Goal: Information Seeking & Learning: Learn about a topic

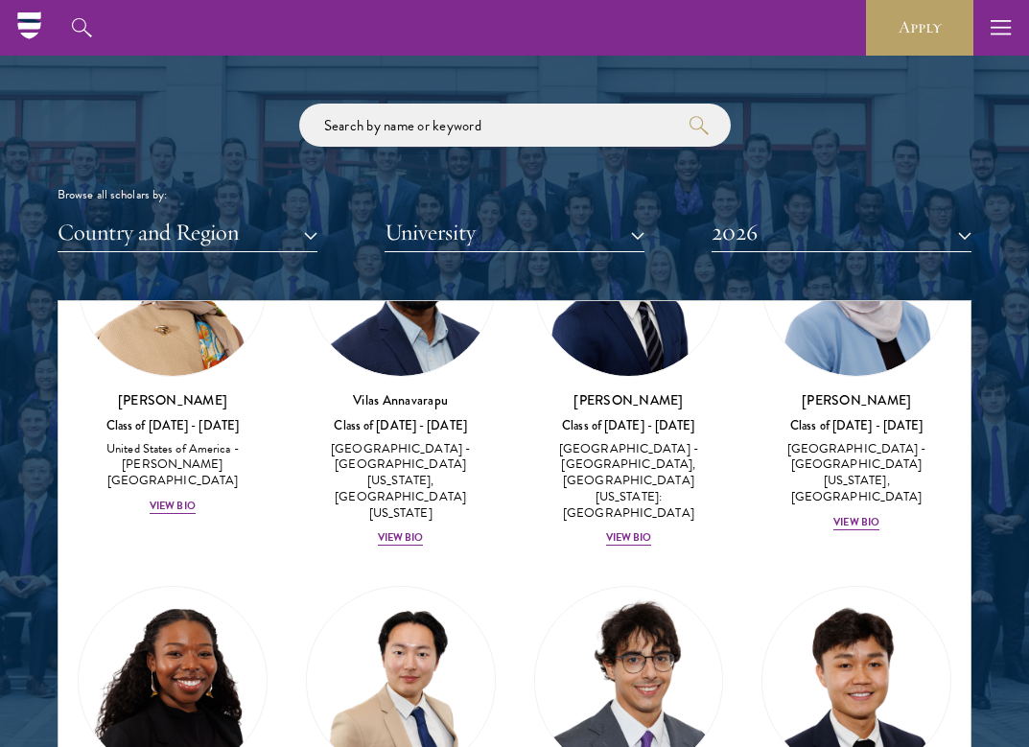
scroll to position [863, 0]
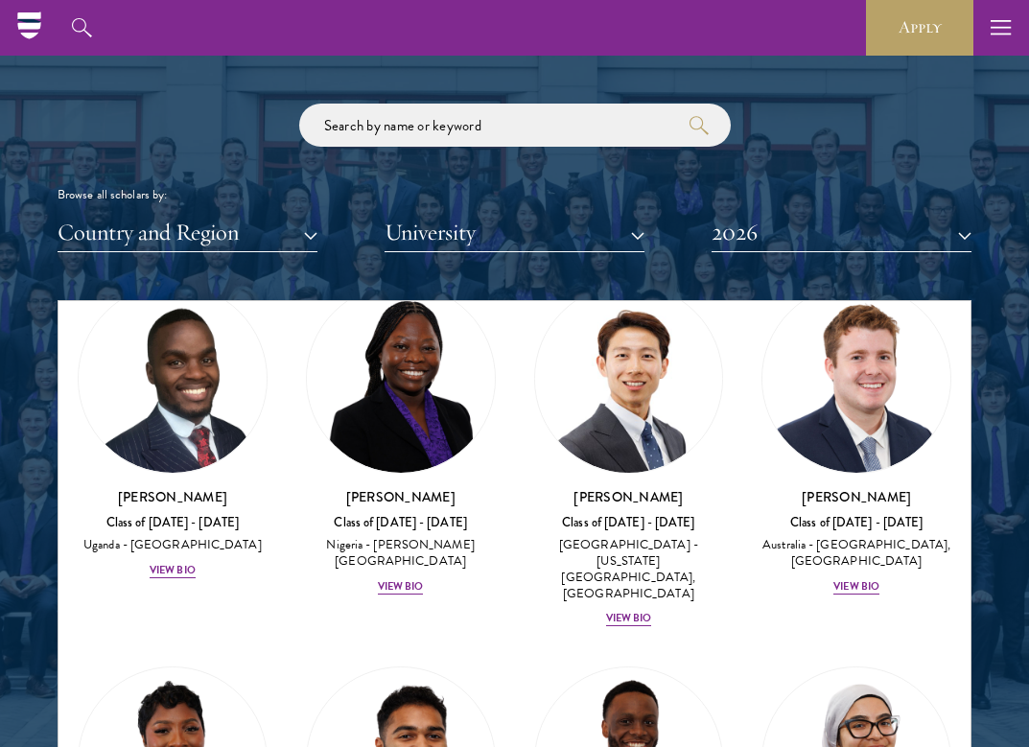
drag, startPoint x: 788, startPoint y: 50, endPoint x: 786, endPoint y: 59, distance: 9.8
click at [788, 50] on div "About Overview Leadership Donors Program Experience Overview Curriculum Student…" at bounding box center [514, 28] width 1029 height 56
click at [786, 213] on button "2026" at bounding box center [842, 232] width 260 height 39
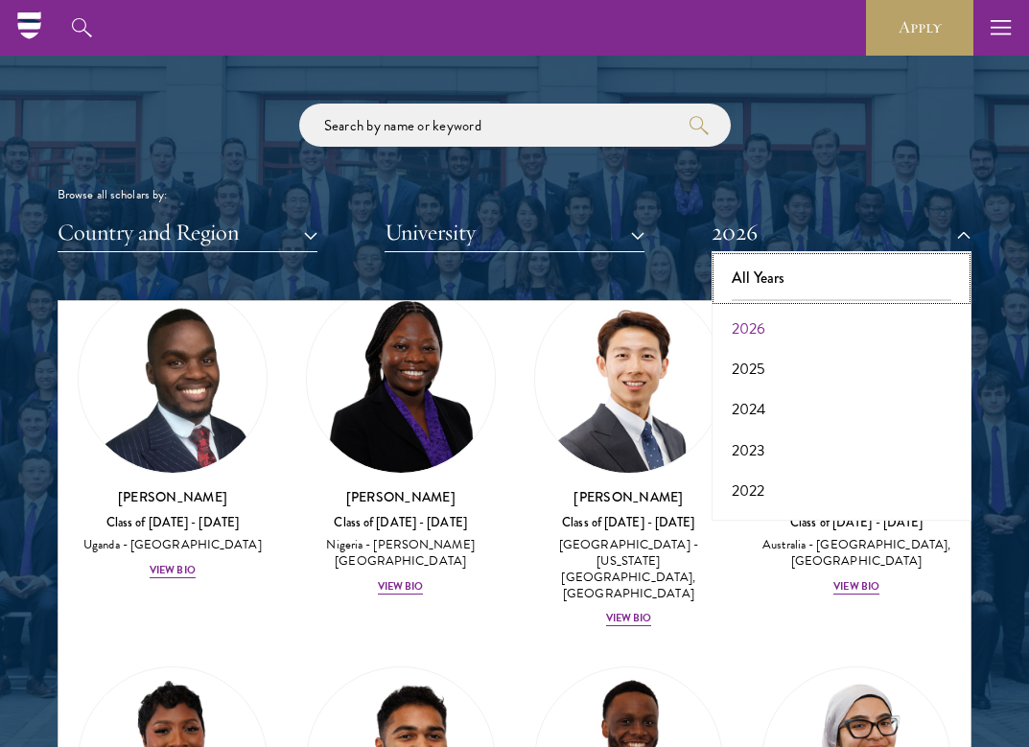
click at [810, 258] on button "All Years" at bounding box center [841, 278] width 248 height 40
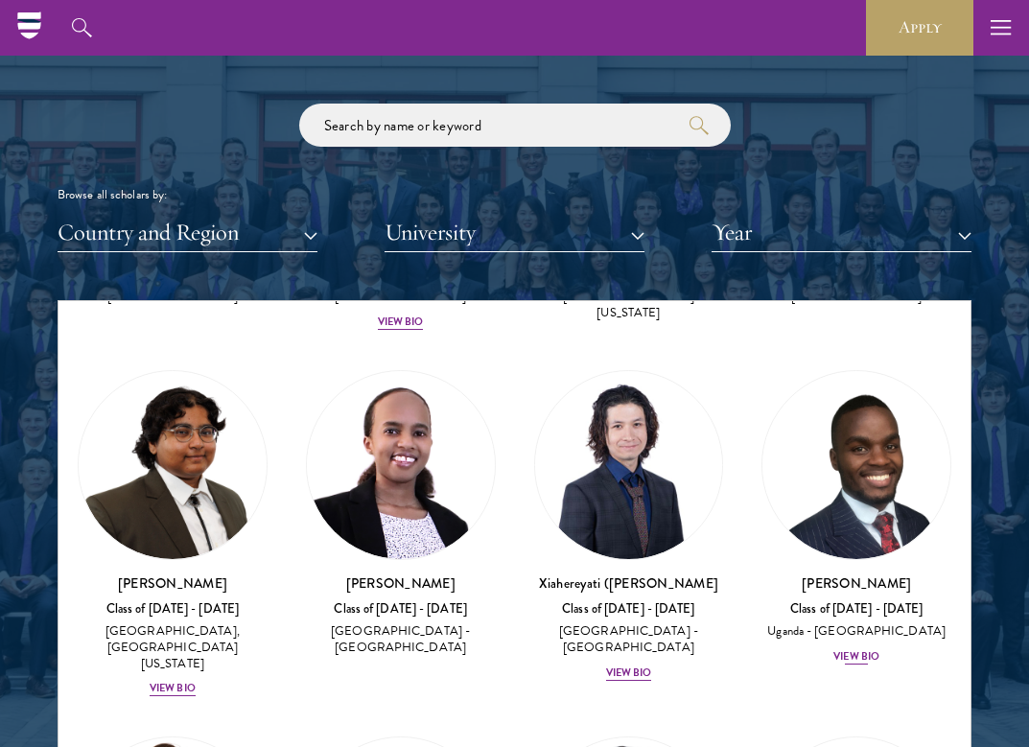
scroll to position [84615, 0]
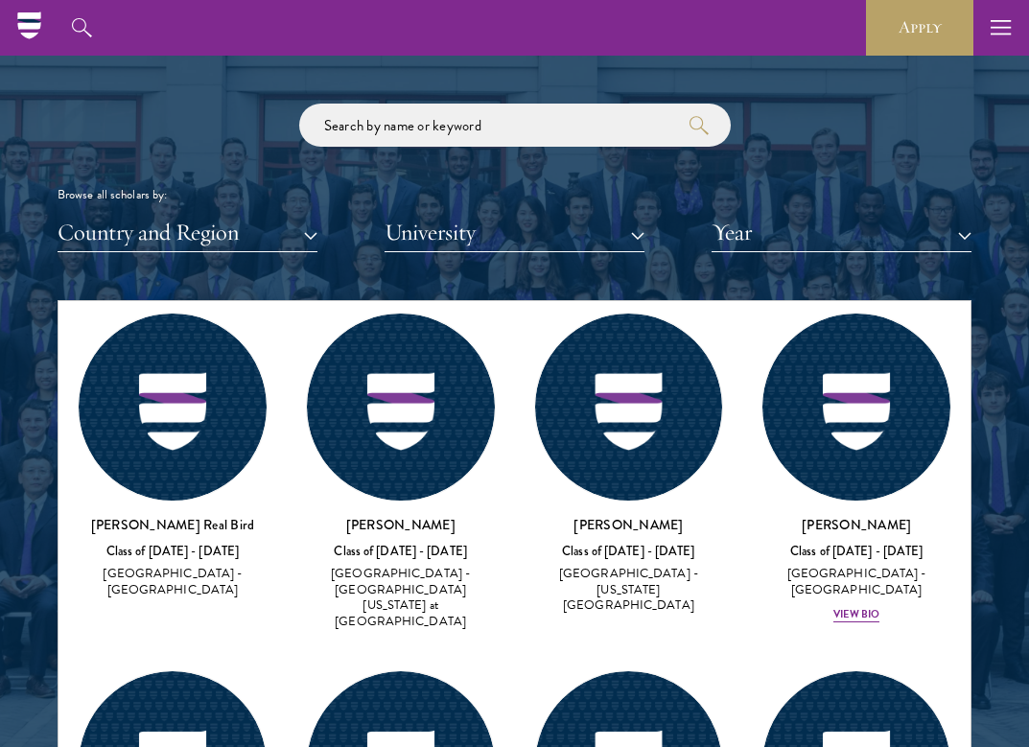
drag, startPoint x: 346, startPoint y: 451, endPoint x: 479, endPoint y: 434, distance: 133.4
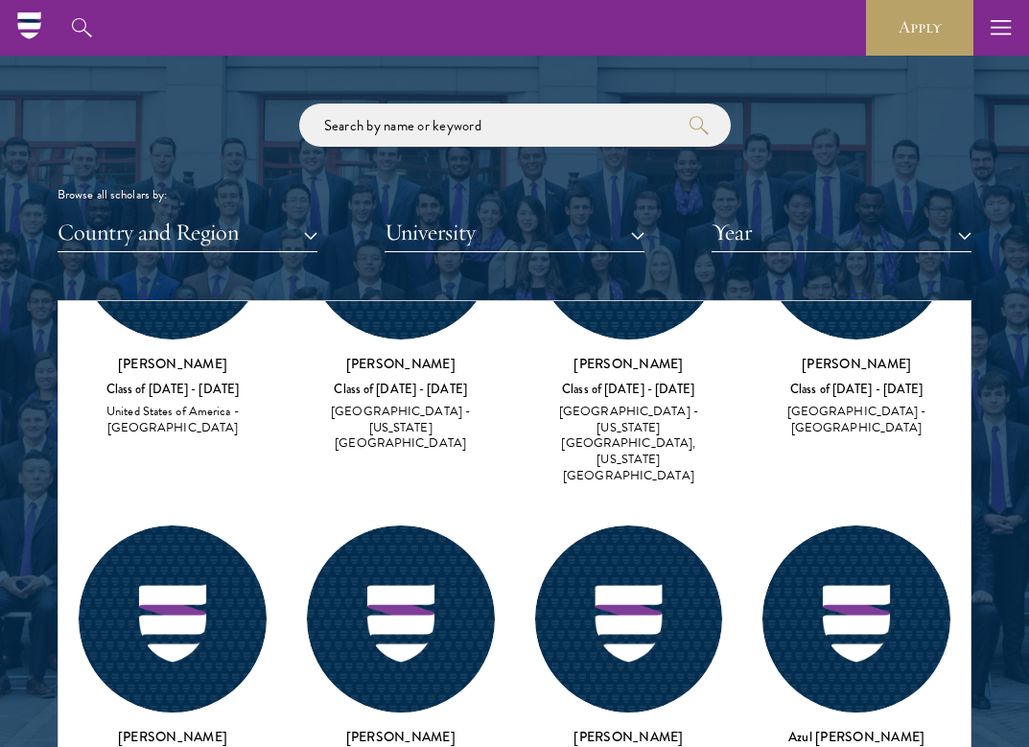
scroll to position [211, 0]
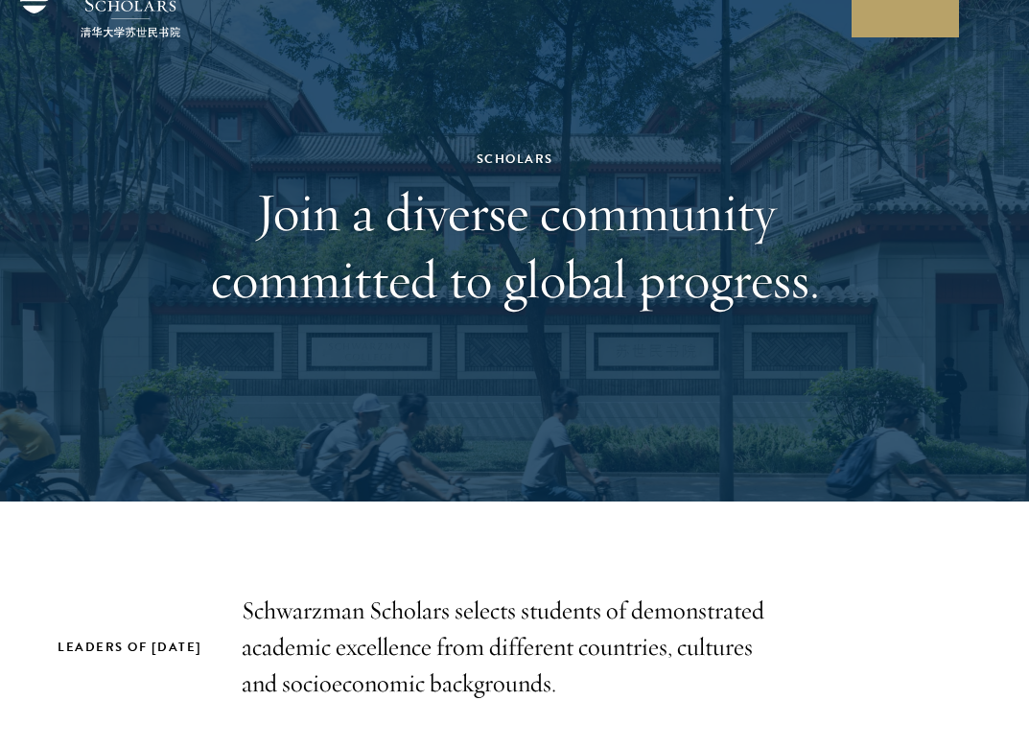
scroll to position [384, 0]
